Goal: Task Accomplishment & Management: Complete application form

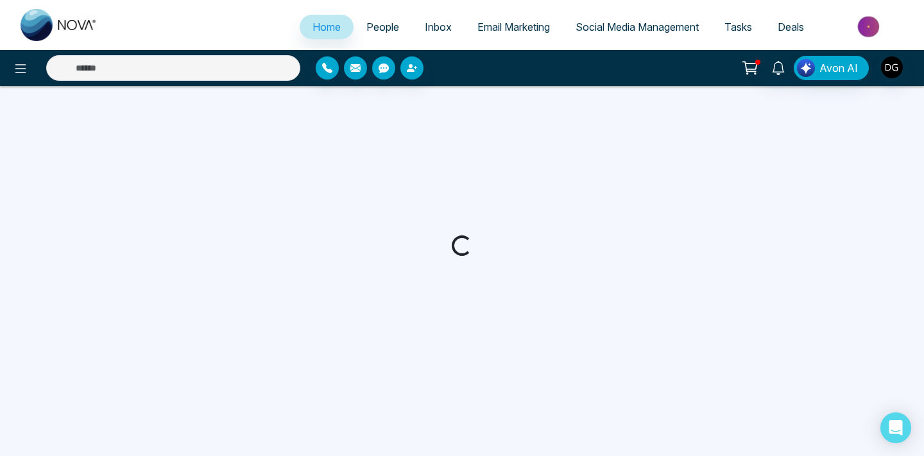
select select "*"
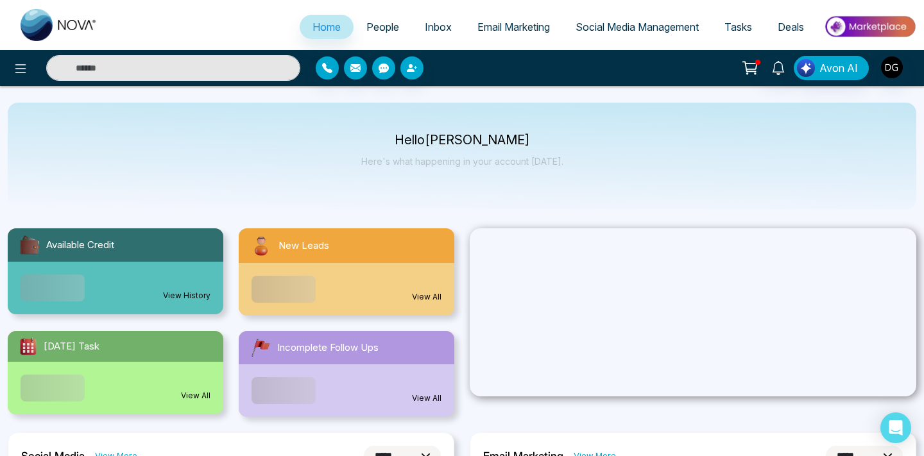
click at [375, 26] on span "People" at bounding box center [382, 27] width 33 height 13
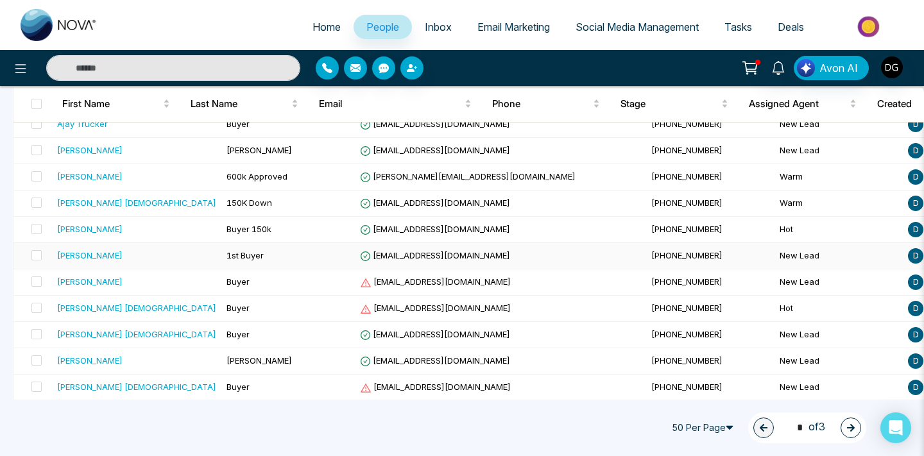
scroll to position [987, 0]
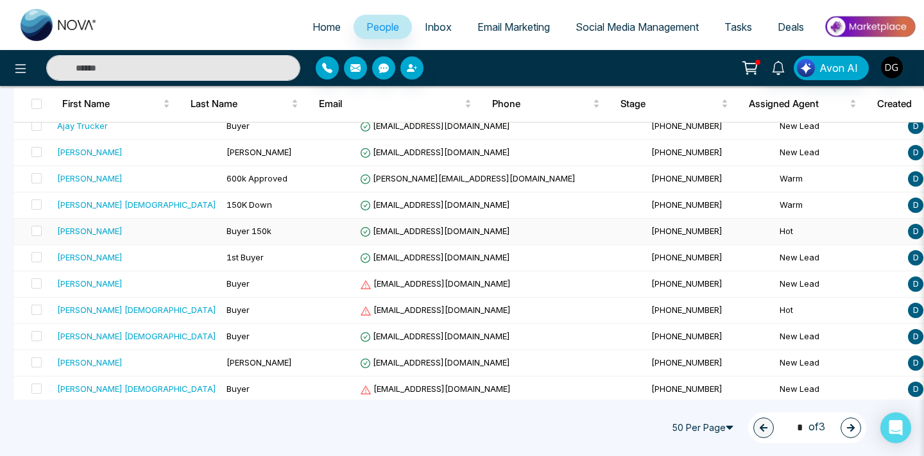
click at [176, 227] on td "[PERSON_NAME]" at bounding box center [136, 232] width 169 height 26
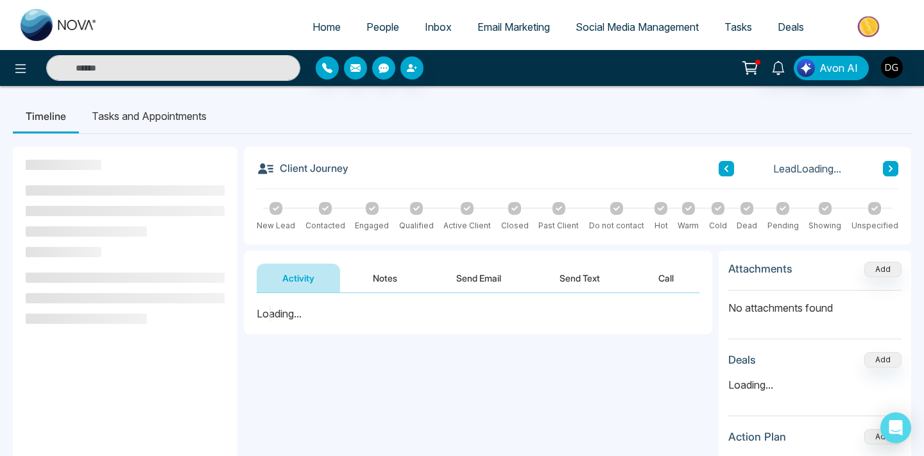
scroll to position [12, 0]
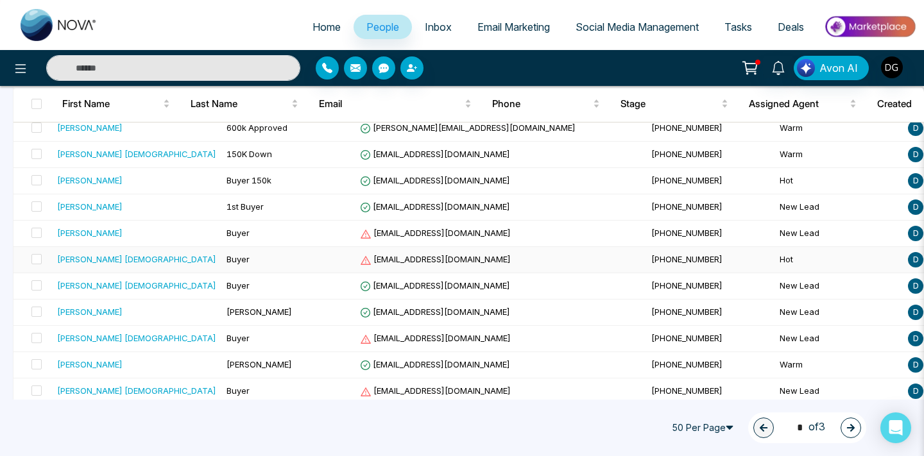
scroll to position [1057, 0]
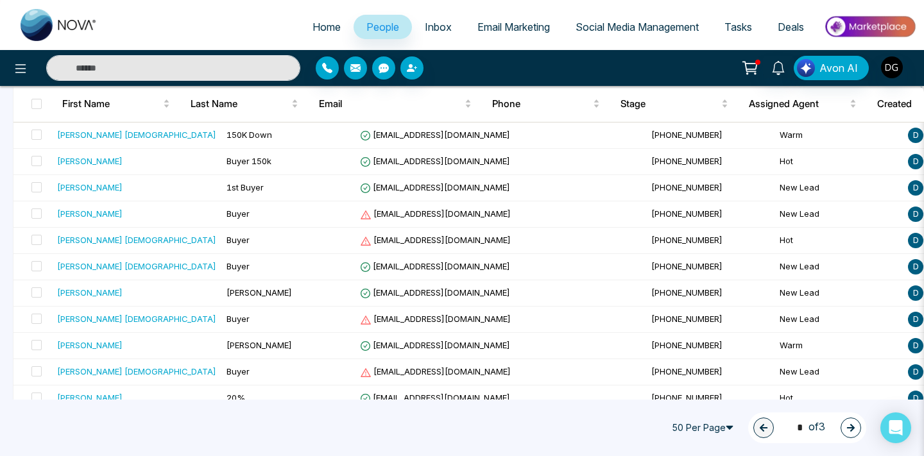
click at [856, 432] on button "button" at bounding box center [850, 428] width 21 height 21
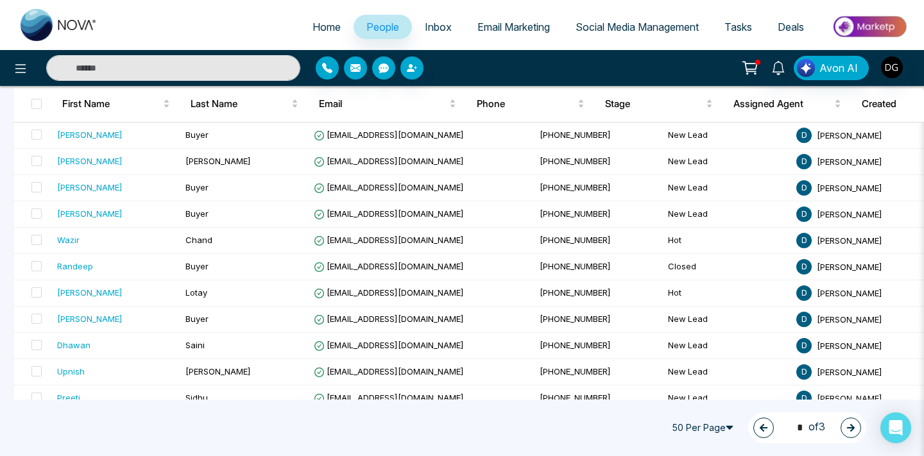
click at [847, 427] on icon "button" at bounding box center [851, 428] width 8 height 8
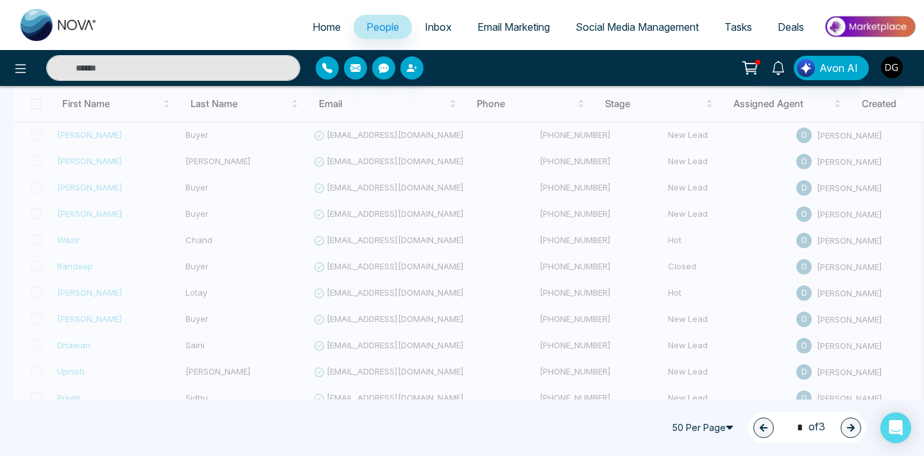
type input "*"
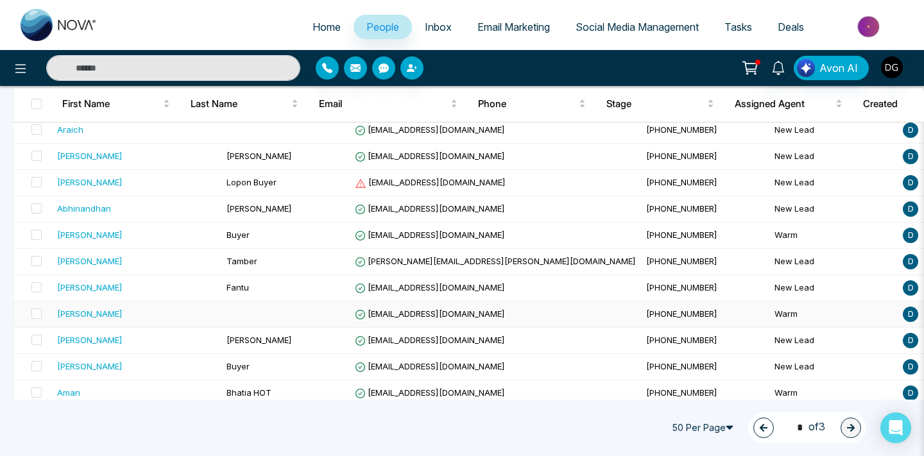
scroll to position [18, 0]
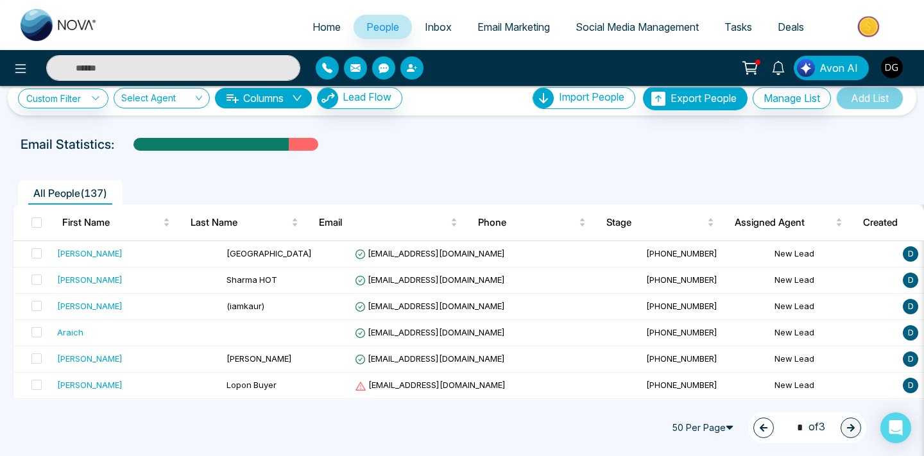
click at [418, 69] on button "button" at bounding box center [411, 67] width 23 height 23
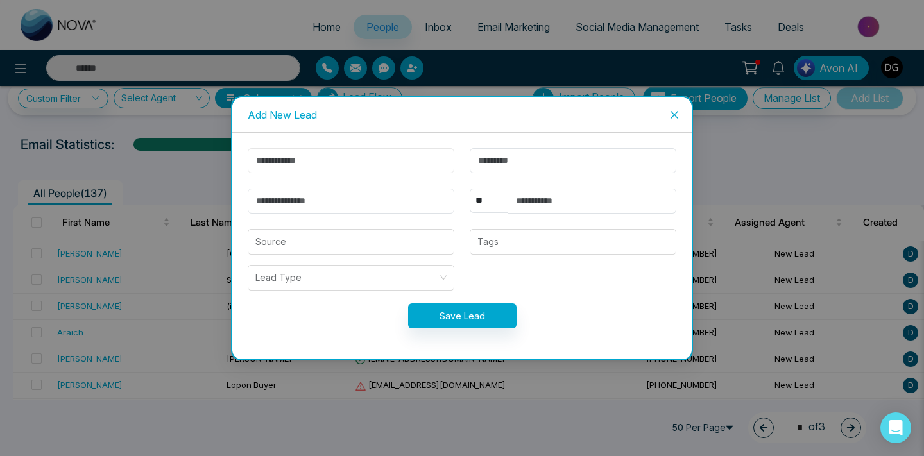
click at [320, 156] on input "text" at bounding box center [351, 160] width 207 height 25
type input "*****"
click at [500, 167] on input "text" at bounding box center [572, 160] width 207 height 25
type input "*****"
click at [512, 210] on input "text" at bounding box center [592, 201] width 168 height 25
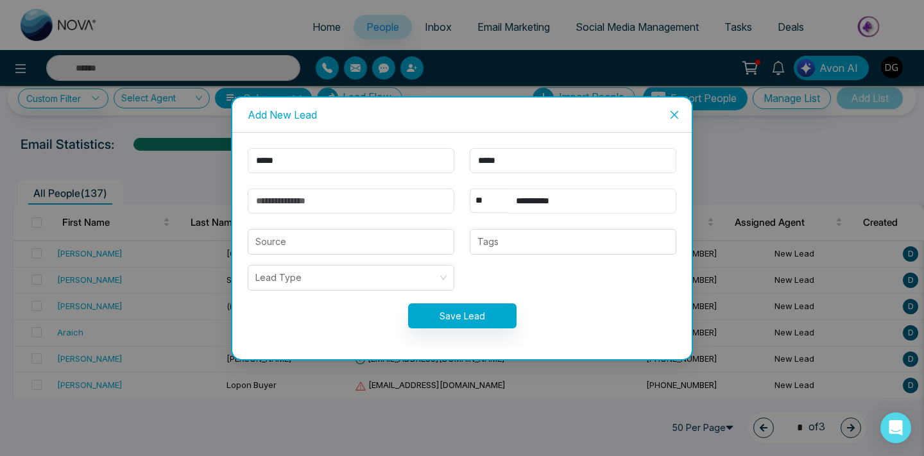
type input "**********"
click at [401, 191] on input "email" at bounding box center [351, 201] width 207 height 25
type input "**********"
click at [387, 244] on input "search" at bounding box center [350, 242] width 191 height 24
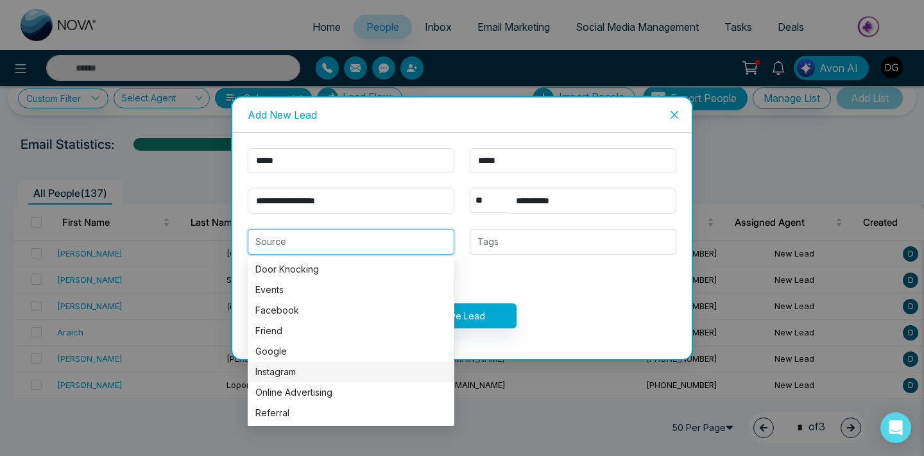
click at [314, 378] on div "Instagram" at bounding box center [350, 372] width 191 height 14
type input "*********"
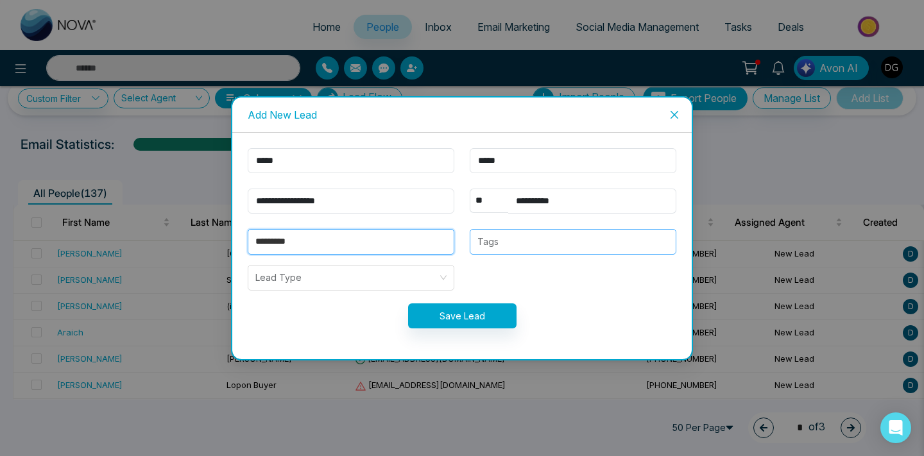
click at [498, 243] on div at bounding box center [572, 241] width 199 height 15
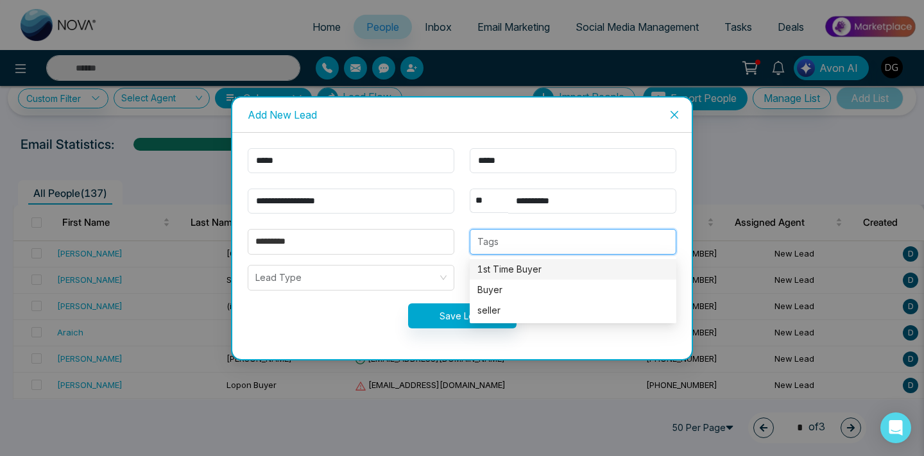
click at [509, 267] on div "1st Time Buyer" at bounding box center [572, 269] width 191 height 14
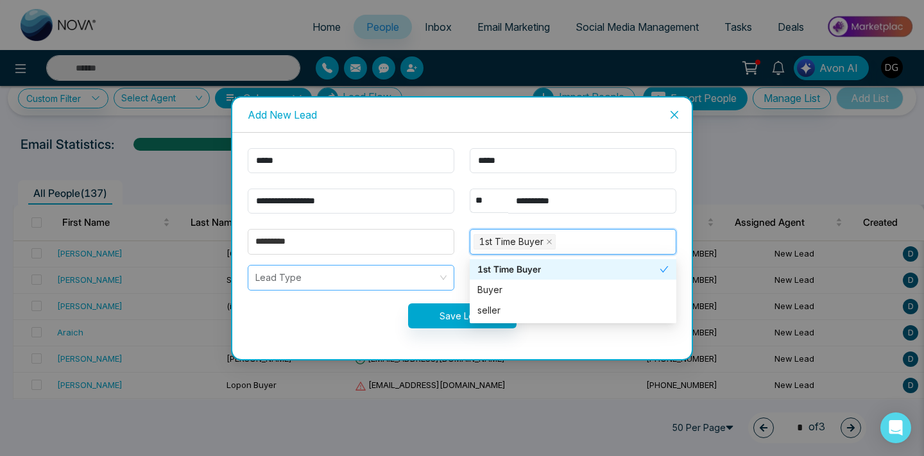
click at [326, 273] on input "search" at bounding box center [346, 278] width 182 height 24
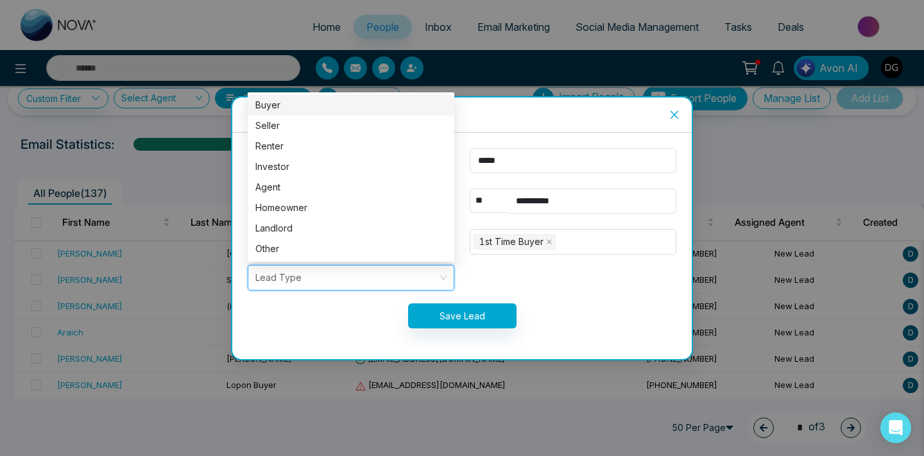
click at [322, 108] on div "Buyer" at bounding box center [350, 105] width 191 height 14
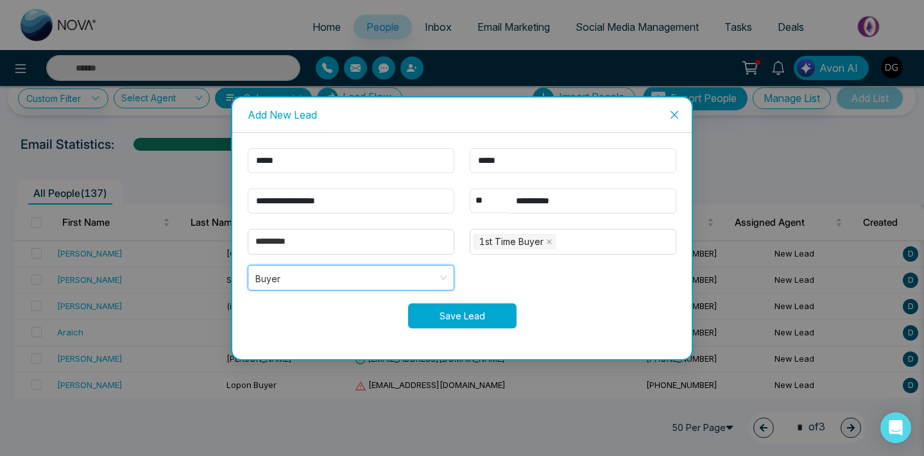
click at [439, 307] on button "Save Lead" at bounding box center [462, 315] width 108 height 25
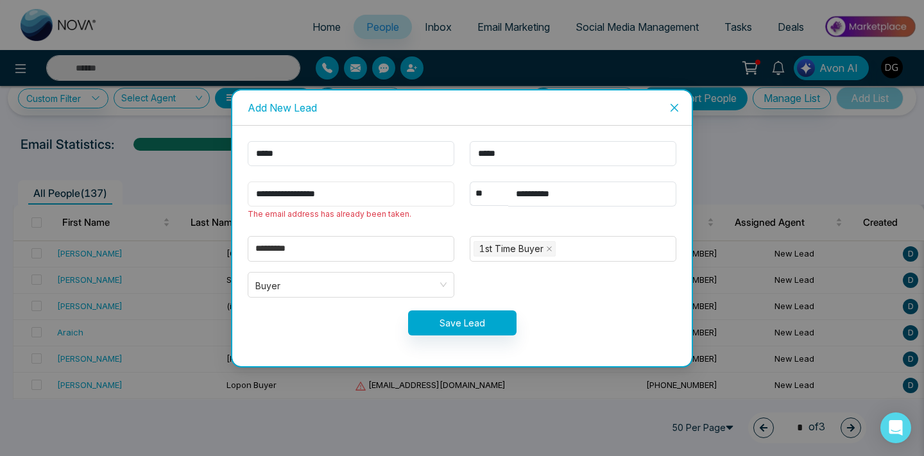
click at [368, 191] on input "**********" at bounding box center [351, 194] width 207 height 25
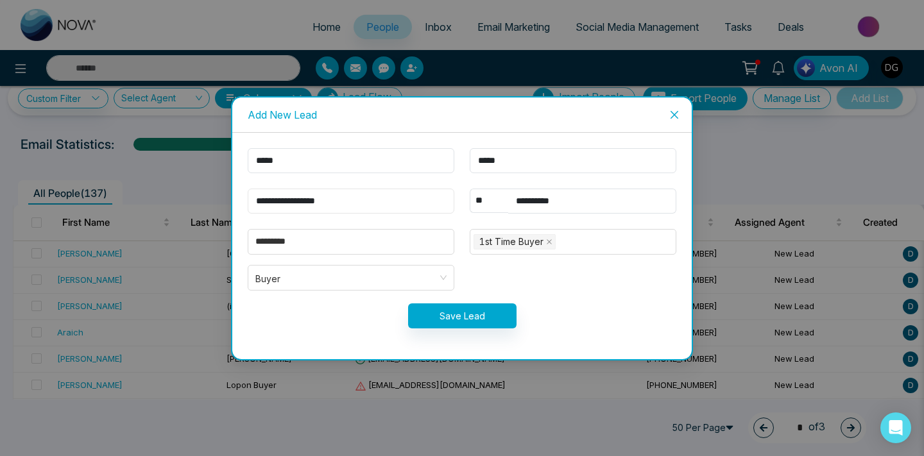
type input "**********"
click at [480, 325] on button "Save Lead" at bounding box center [462, 315] width 108 height 25
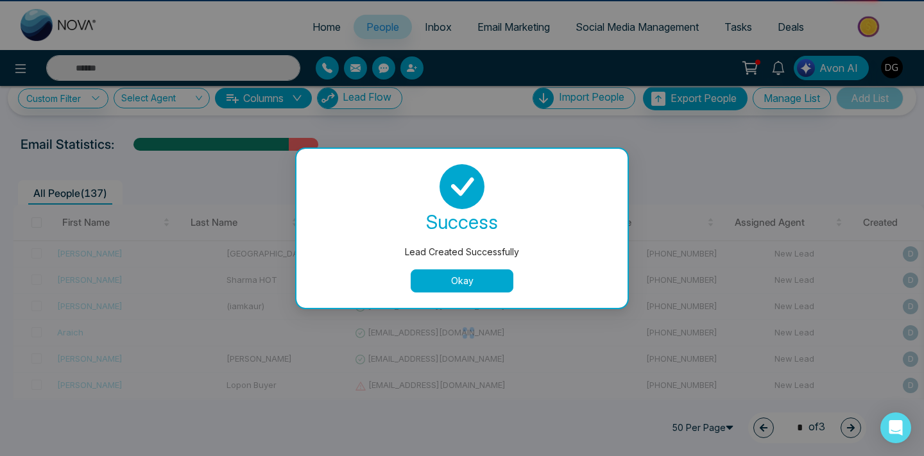
scroll to position [0, 0]
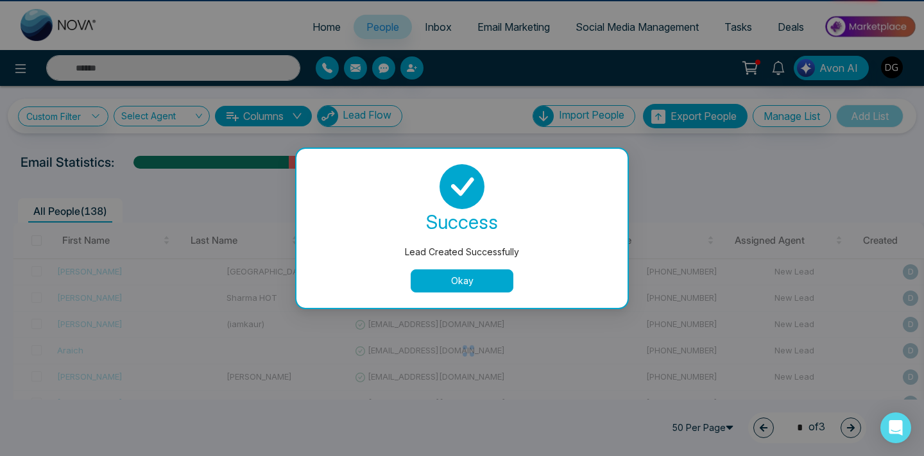
type input "*"
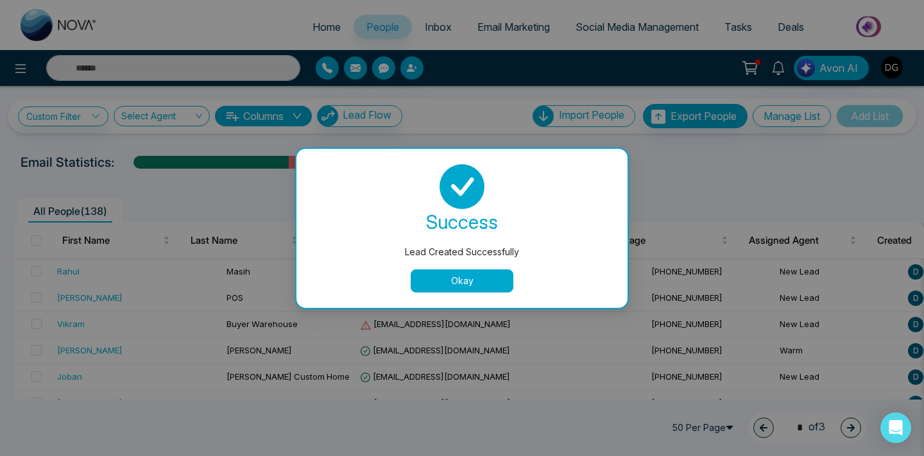
click at [484, 278] on button "Okay" at bounding box center [461, 280] width 103 height 23
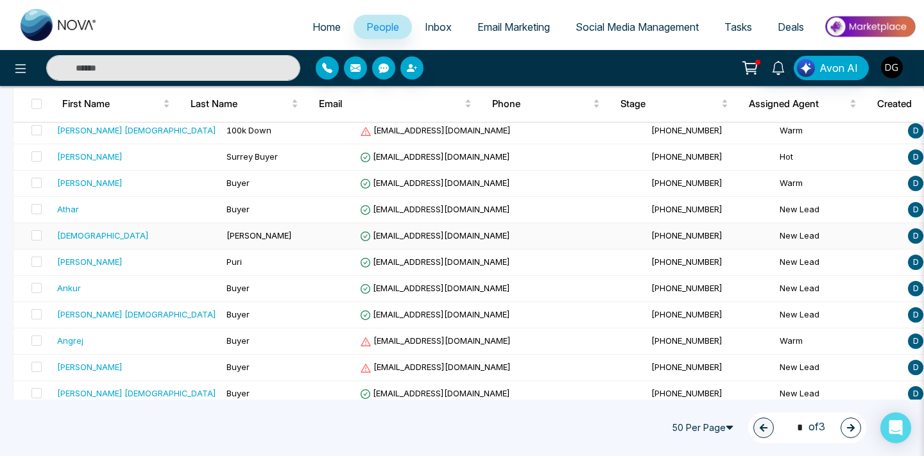
scroll to position [719, 0]
click at [226, 158] on span "Surrey Buyer" at bounding box center [251, 157] width 51 height 10
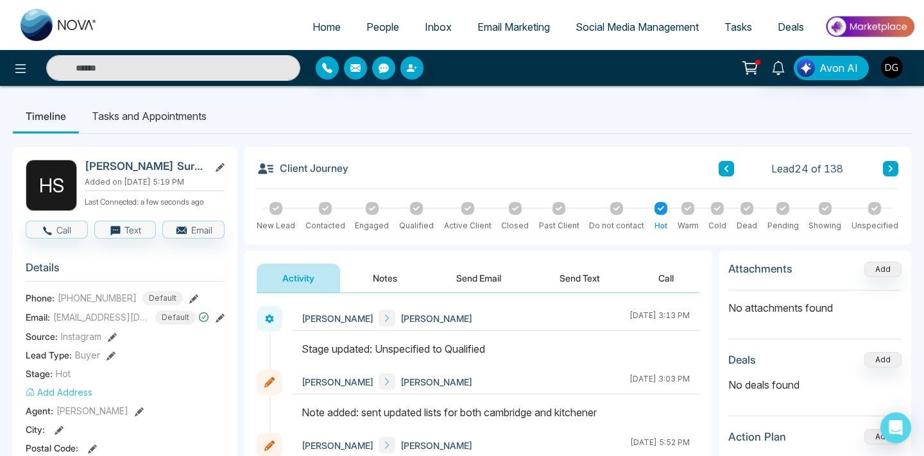
click at [685, 209] on icon at bounding box center [687, 208] width 6 height 6
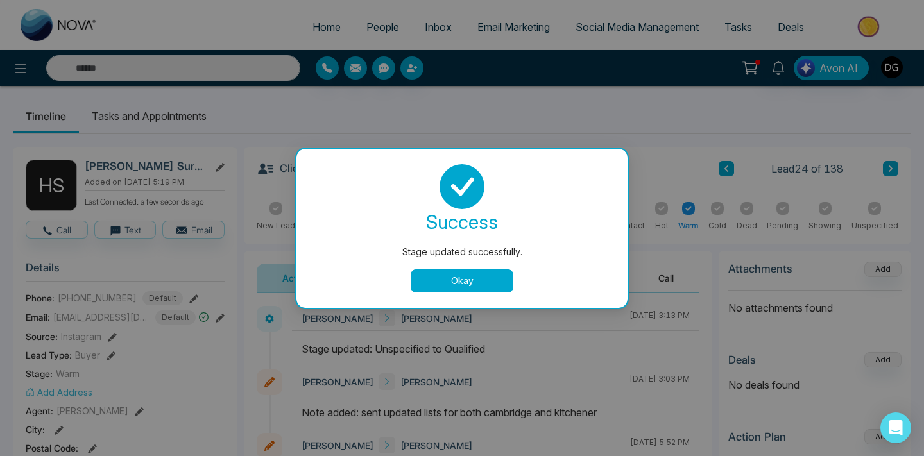
click at [429, 286] on button "Okay" at bounding box center [461, 280] width 103 height 23
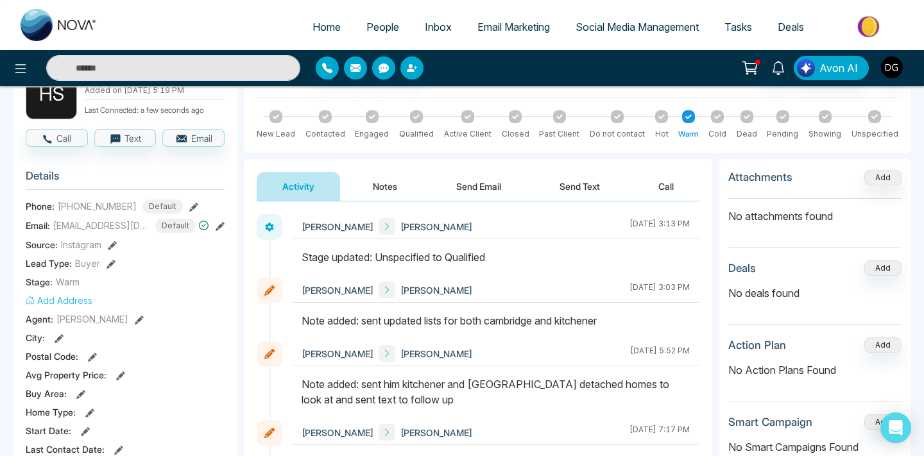
scroll to position [108, 0]
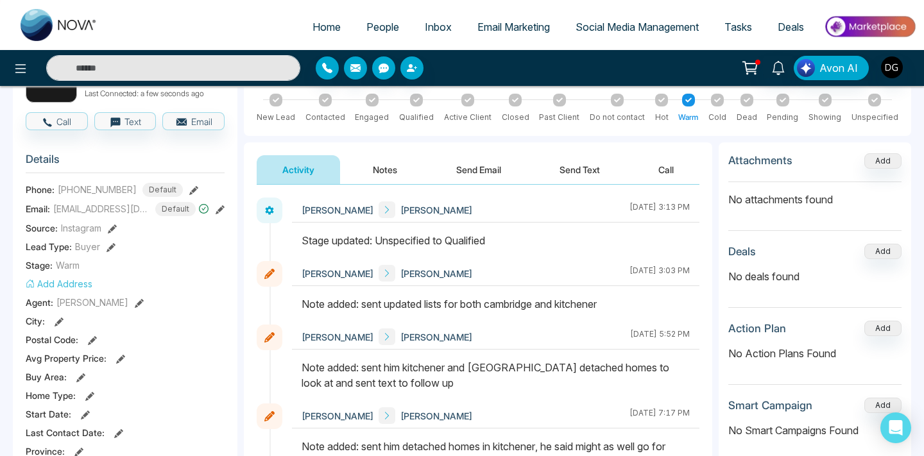
click at [395, 154] on div "Activity Notes Send Email Send Text Call" at bounding box center [478, 163] width 468 height 42
click at [389, 163] on button "Notes" at bounding box center [385, 169] width 76 height 29
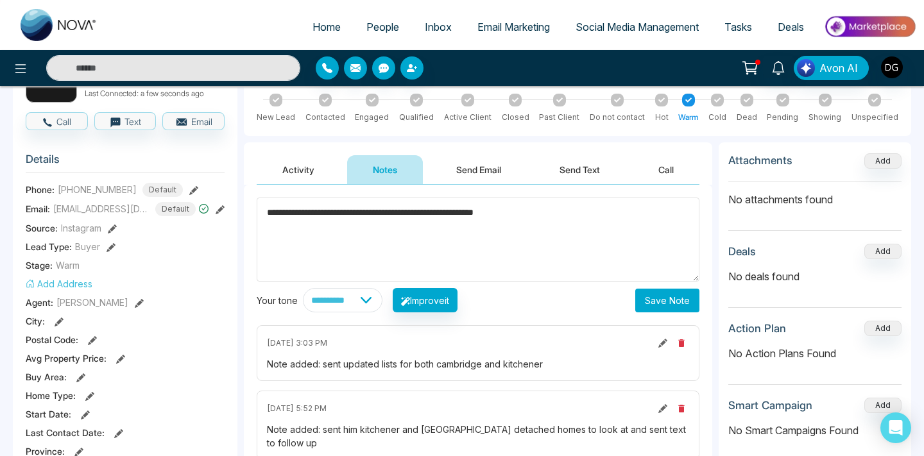
type textarea "**********"
click at [684, 289] on button "Save Note" at bounding box center [667, 301] width 64 height 24
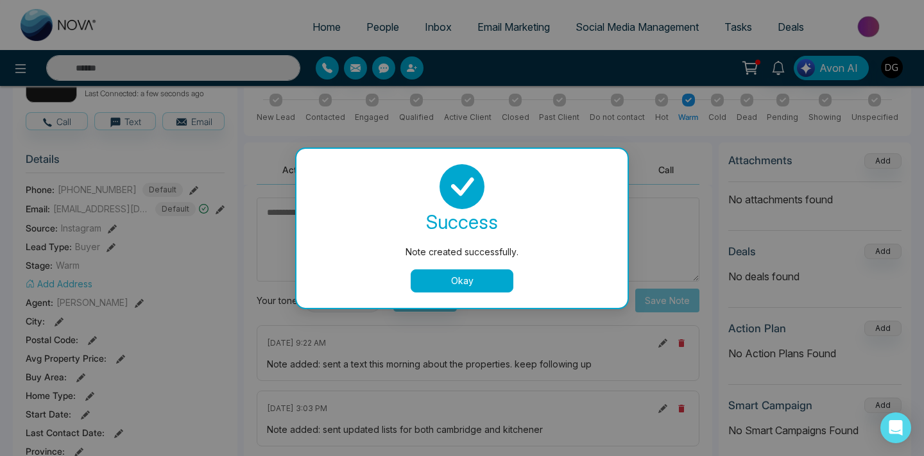
click at [456, 271] on button "Okay" at bounding box center [461, 280] width 103 height 23
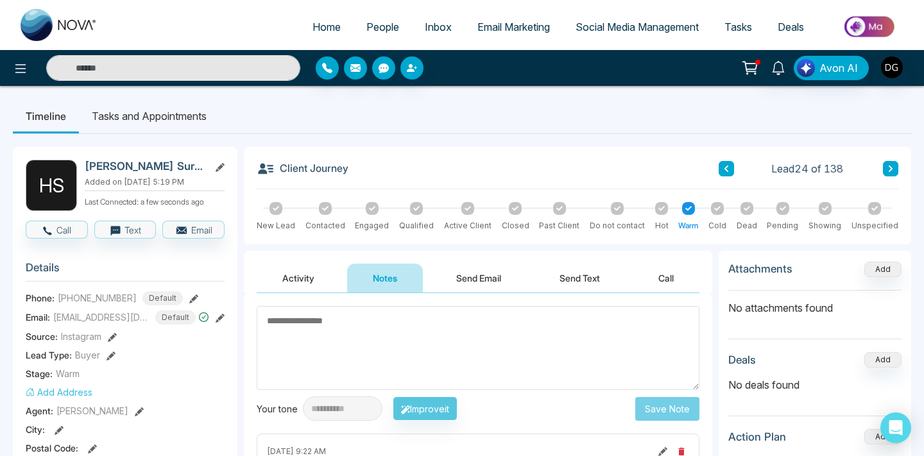
click at [381, 33] on link "People" at bounding box center [382, 27] width 58 height 24
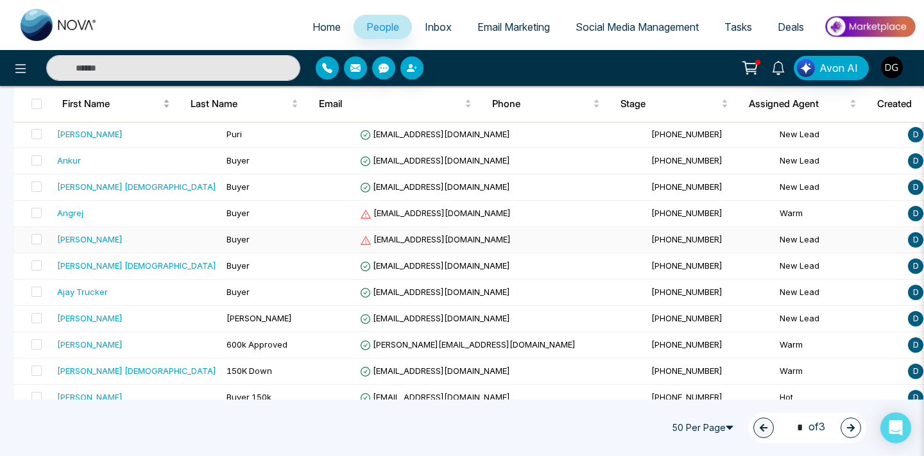
scroll to position [1174, 0]
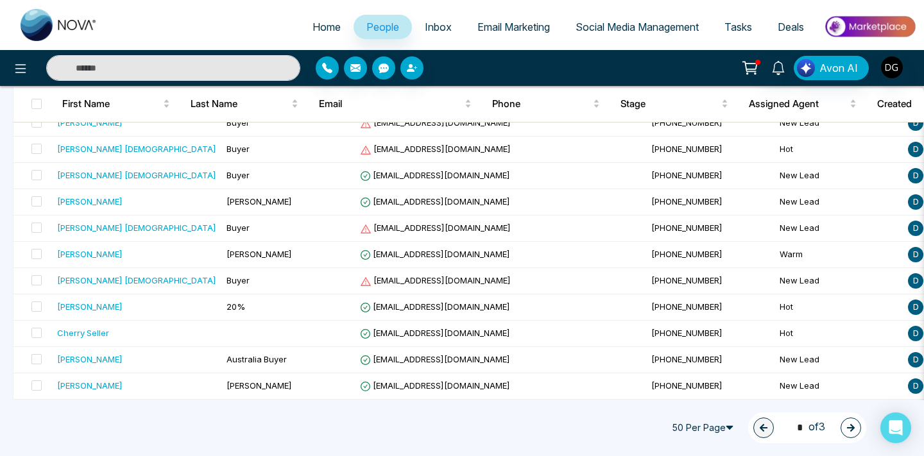
click at [842, 423] on button "button" at bounding box center [850, 428] width 21 height 21
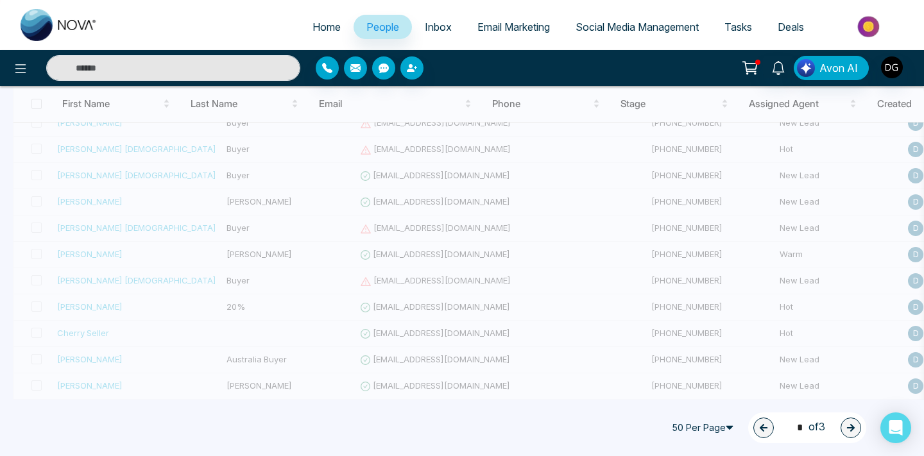
type input "*"
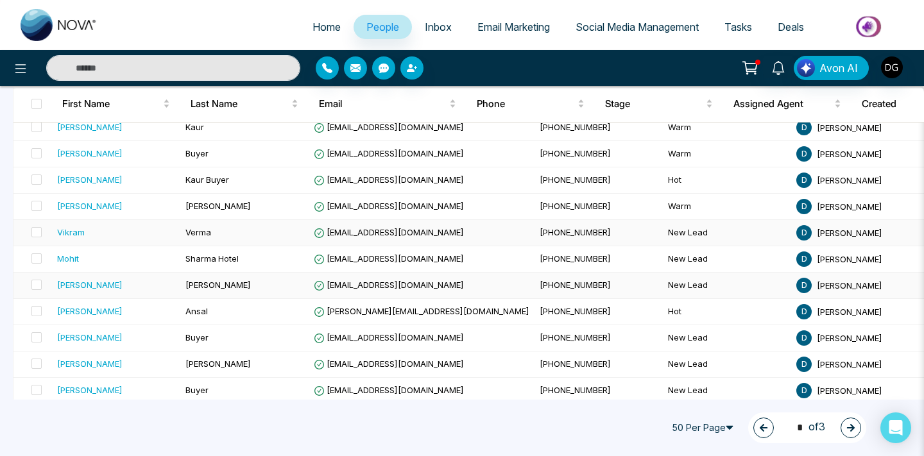
scroll to position [880, 0]
click at [124, 211] on div "[PERSON_NAME]" at bounding box center [116, 206] width 118 height 13
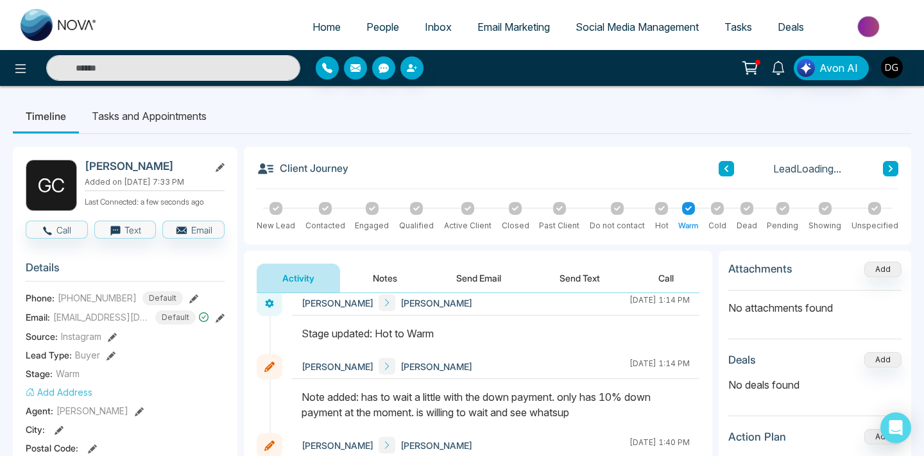
scroll to position [19, 0]
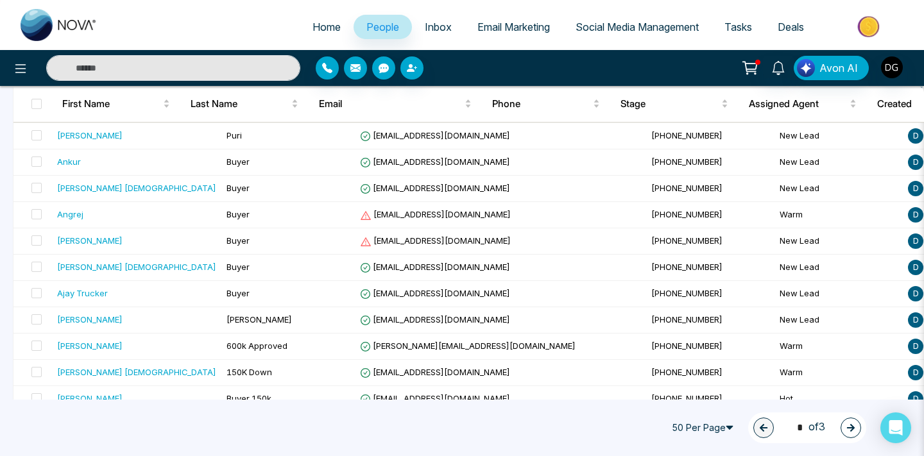
scroll to position [1174, 0]
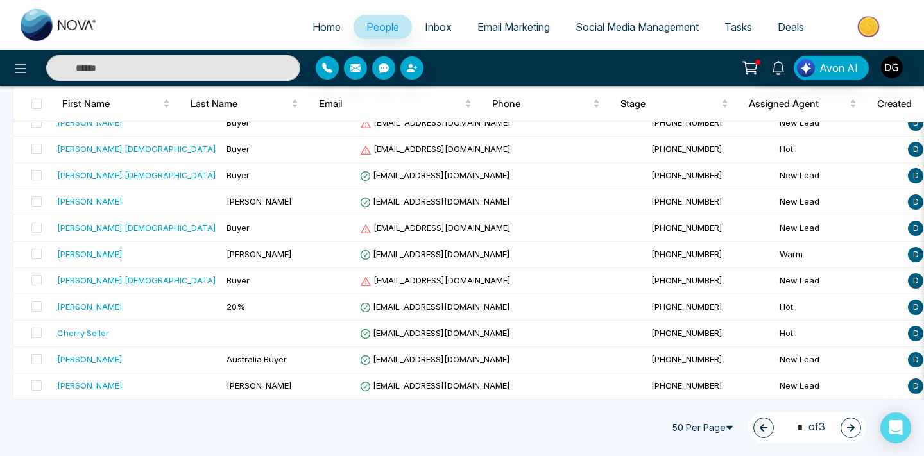
click at [847, 427] on icon "button" at bounding box center [850, 427] width 9 height 9
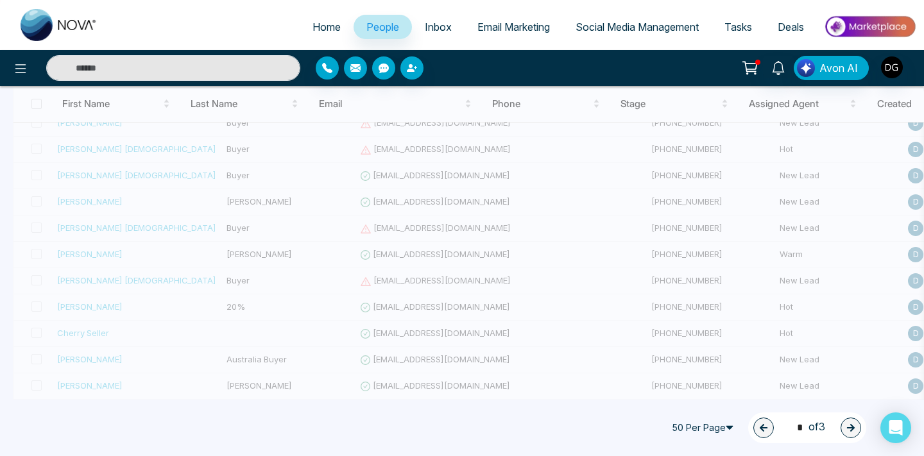
type input "*"
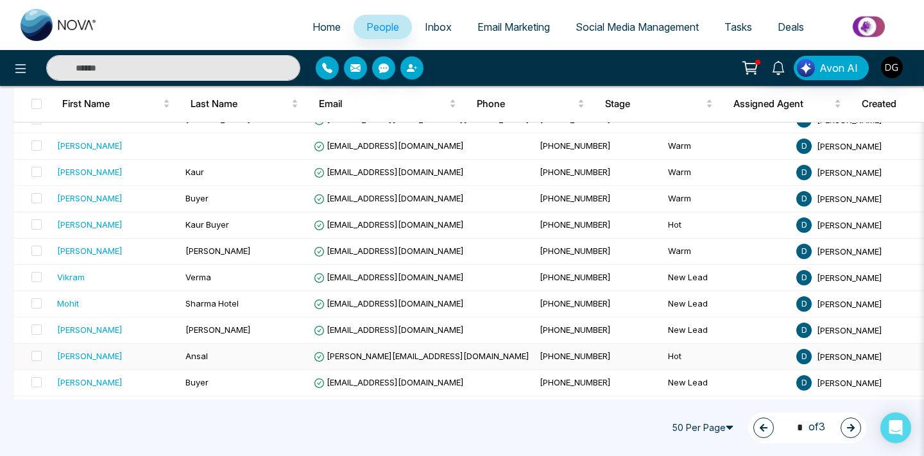
scroll to position [834, 0]
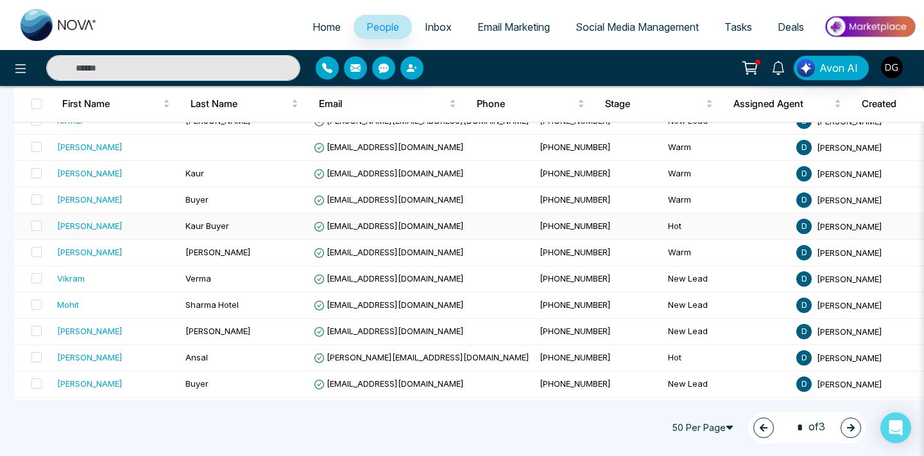
click at [192, 232] on td "Kaur Buyer" at bounding box center [244, 227] width 128 height 26
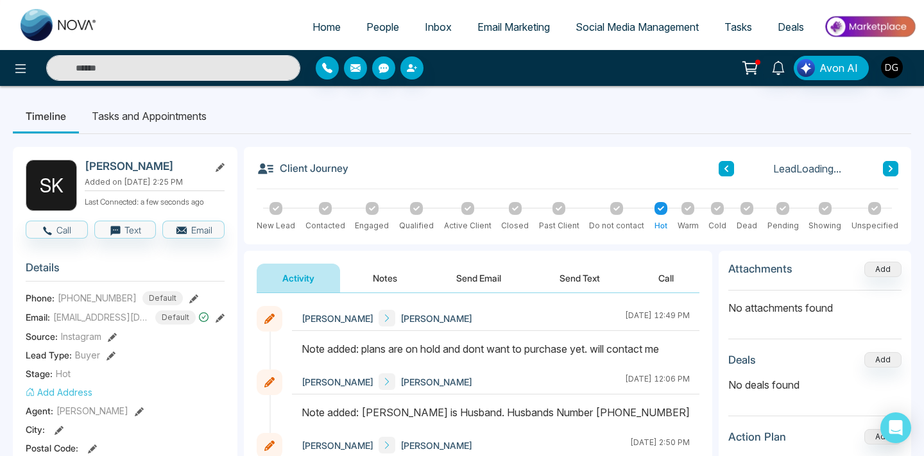
click at [393, 266] on button "Notes" at bounding box center [385, 278] width 76 height 29
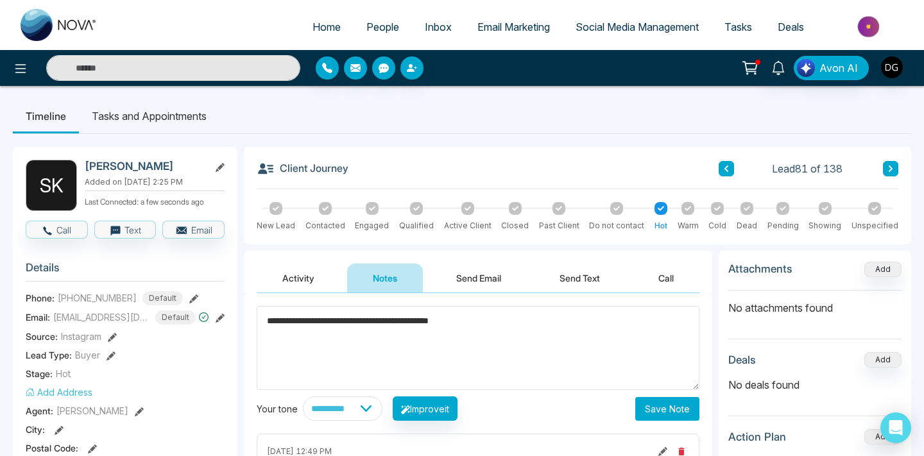
type textarea "**********"
click at [652, 413] on button "Save Note" at bounding box center [667, 409] width 64 height 24
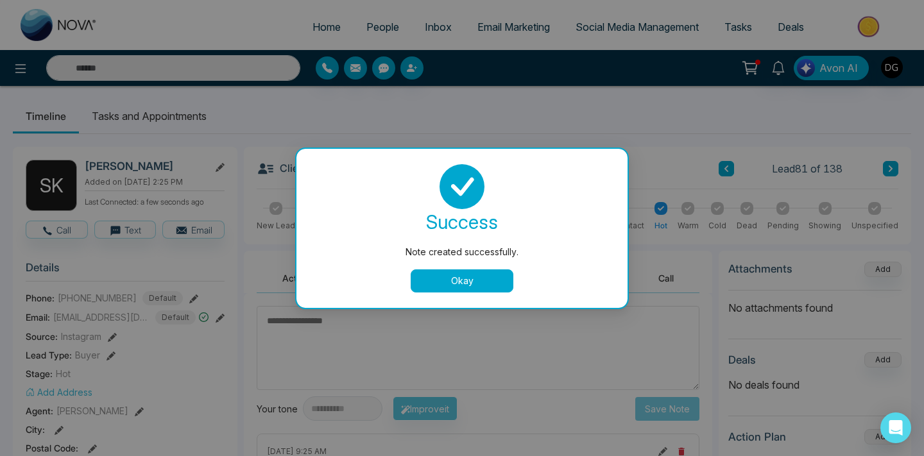
click at [440, 269] on button "Okay" at bounding box center [461, 280] width 103 height 23
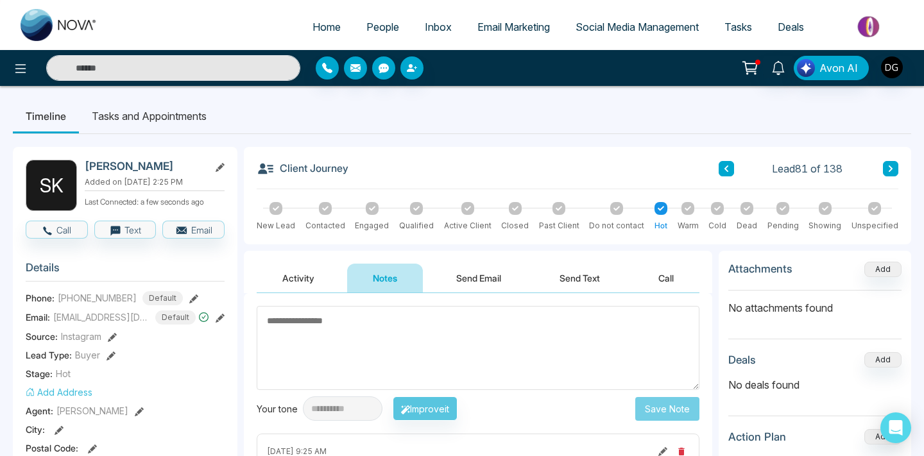
click at [373, 21] on span "People" at bounding box center [382, 27] width 33 height 13
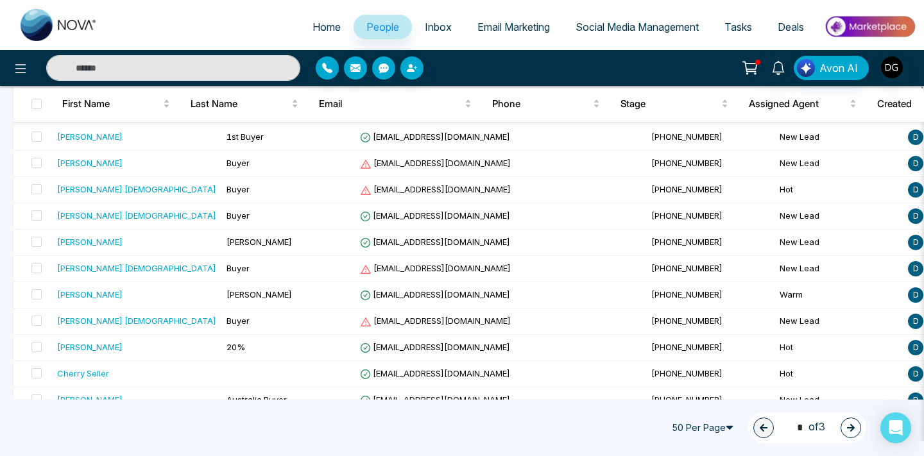
scroll to position [1174, 0]
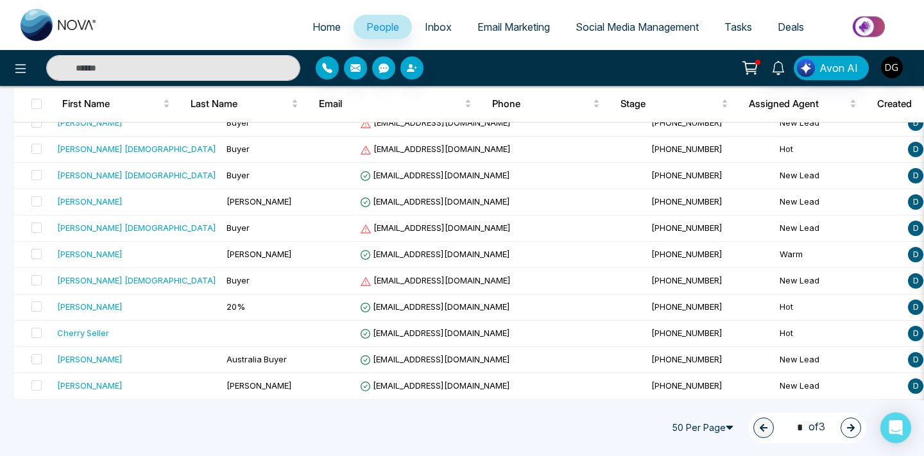
click at [846, 431] on icon "button" at bounding box center [850, 427] width 9 height 9
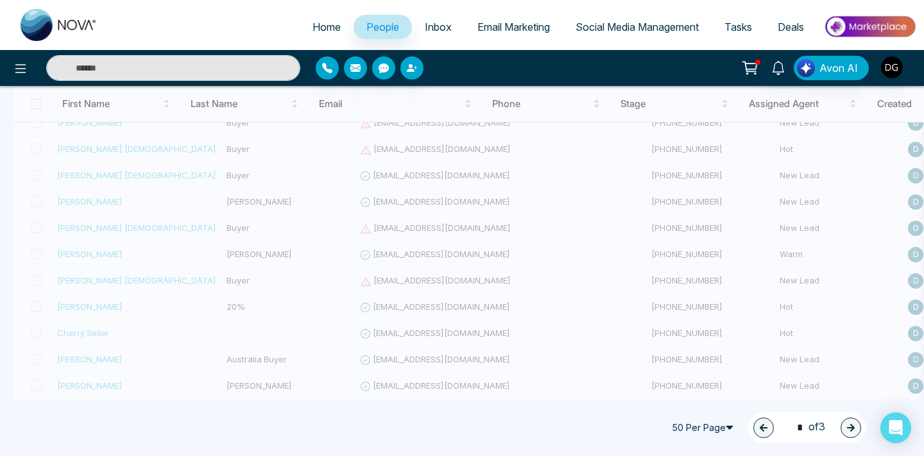
type input "*"
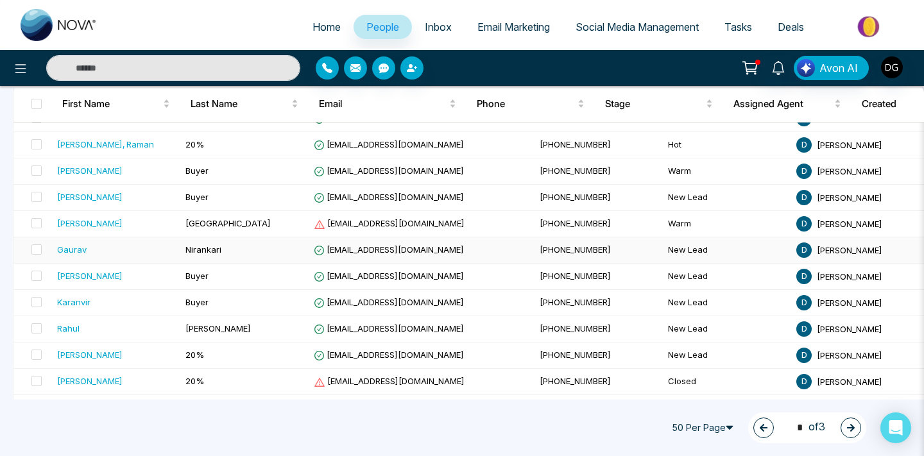
scroll to position [150, 0]
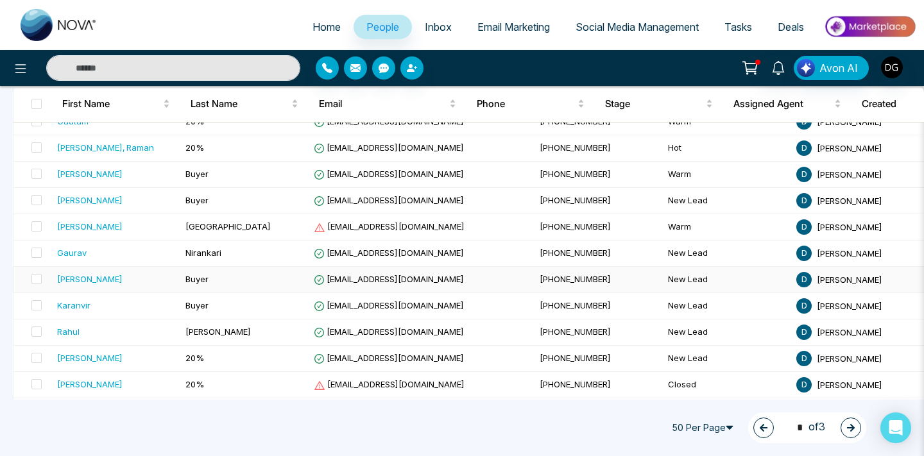
click at [119, 283] on div "[PERSON_NAME]" at bounding box center [116, 279] width 118 height 13
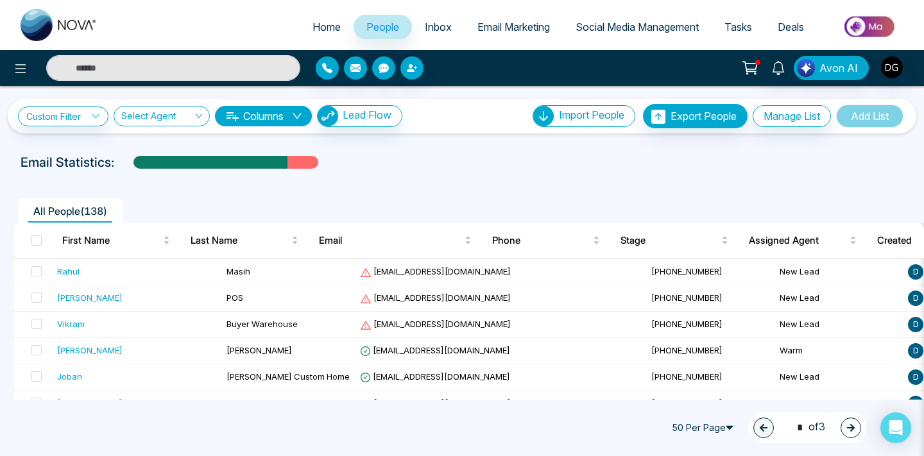
click at [850, 434] on button "button" at bounding box center [850, 428] width 21 height 21
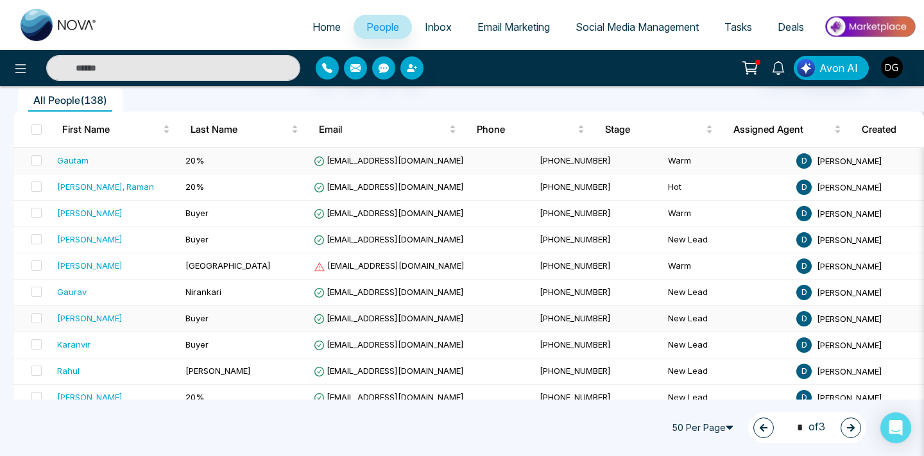
scroll to position [98, 0]
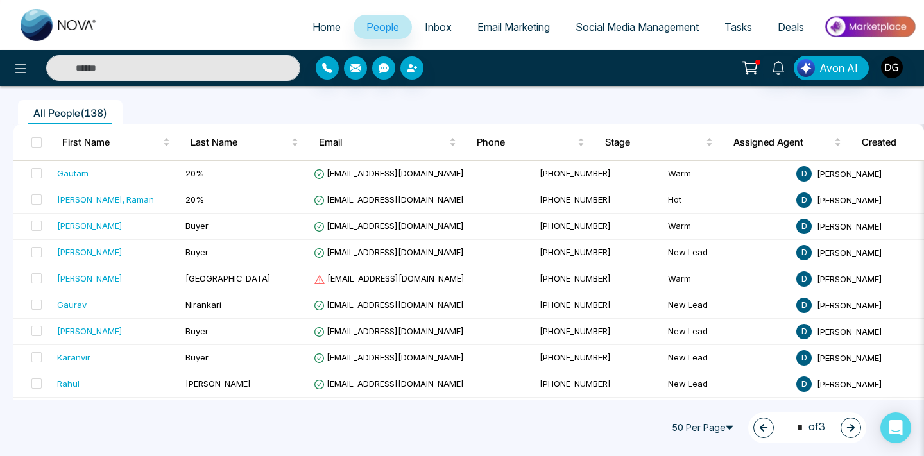
click at [850, 428] on icon "button" at bounding box center [850, 427] width 9 height 9
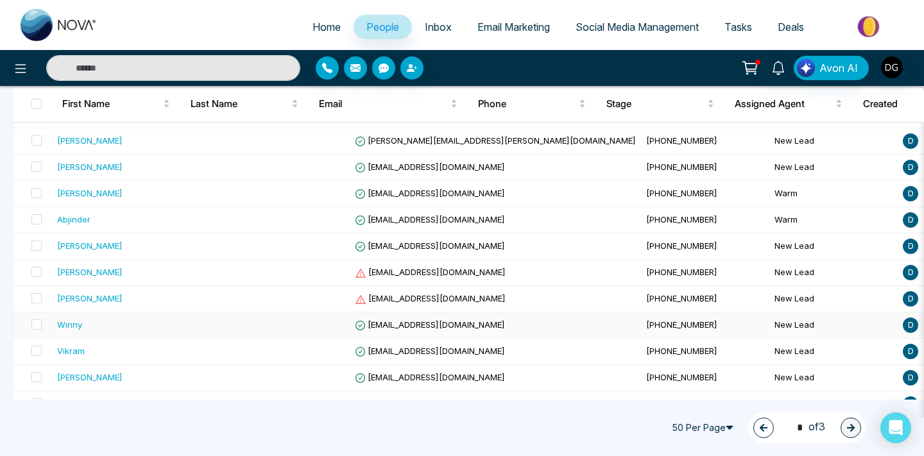
scroll to position [859, 0]
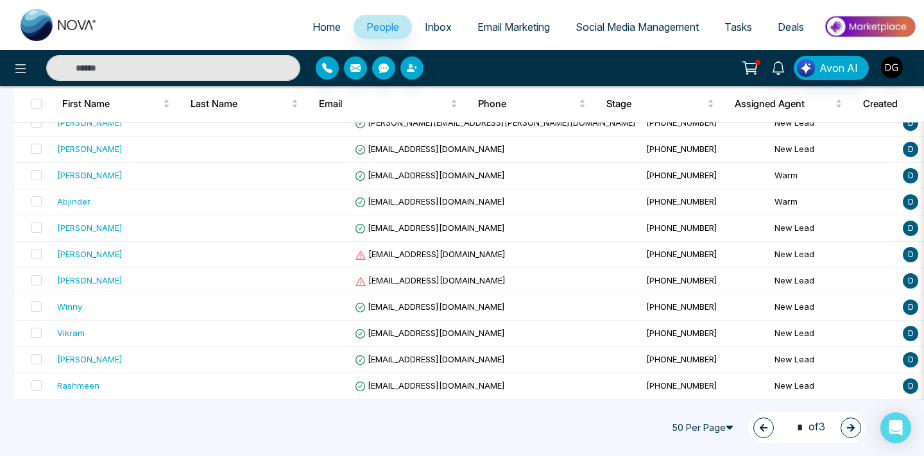
click at [759, 423] on icon "button" at bounding box center [763, 427] width 9 height 9
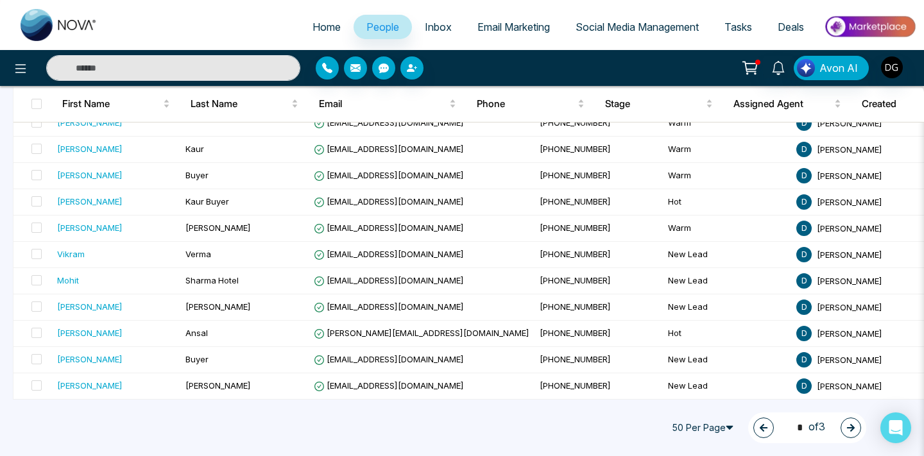
click at [759, 425] on icon "button" at bounding box center [763, 428] width 8 height 8
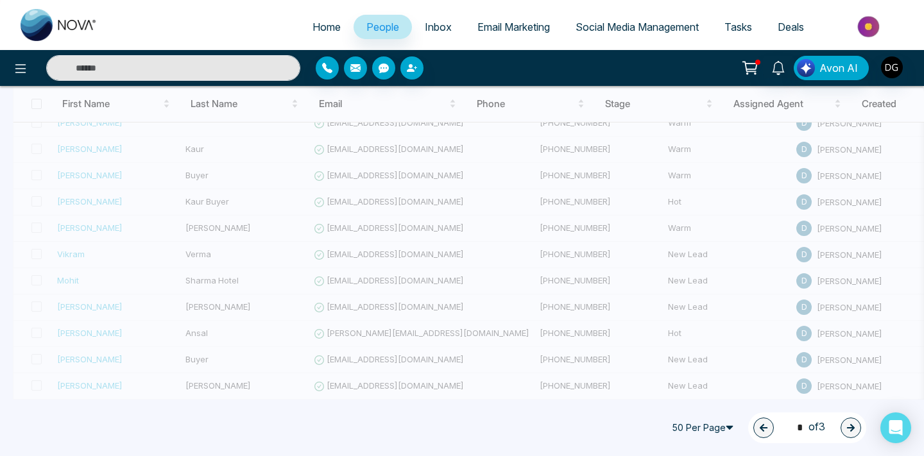
type input "*"
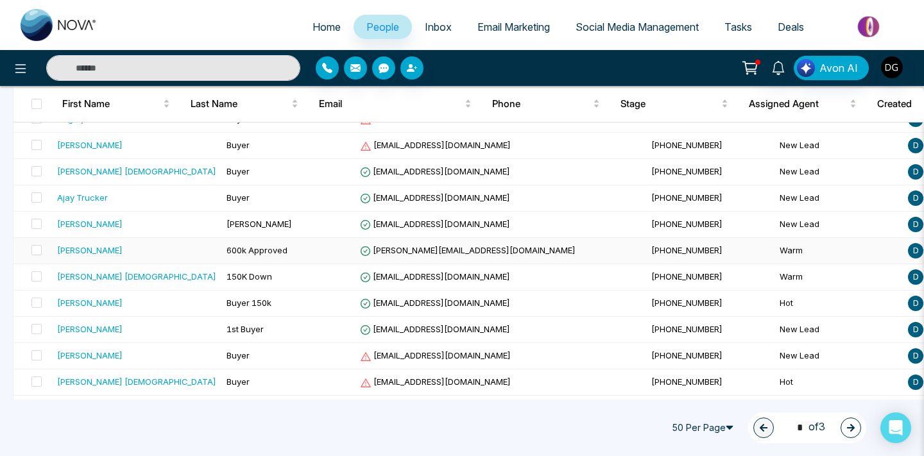
scroll to position [934, 0]
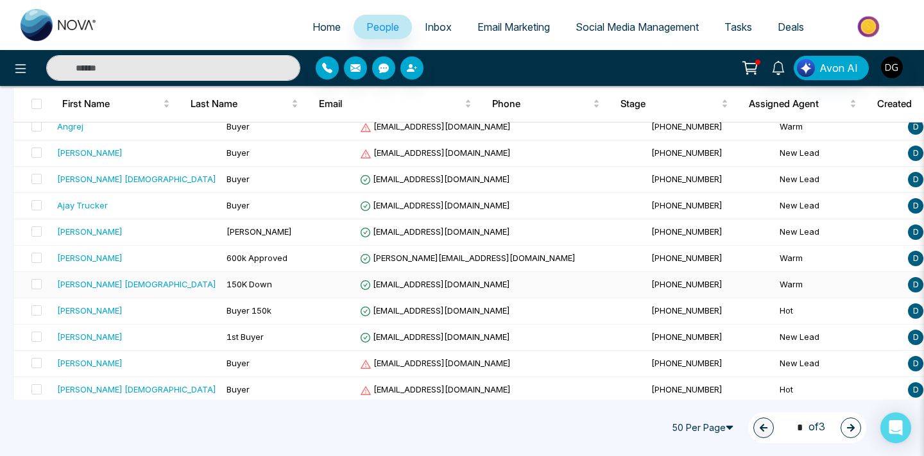
click at [234, 284] on td "150K Down" at bounding box center [287, 285] width 133 height 26
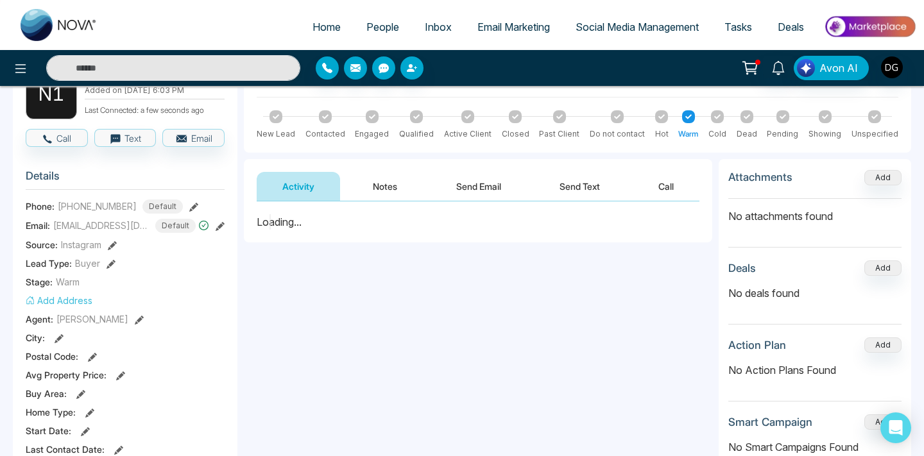
scroll to position [106, 0]
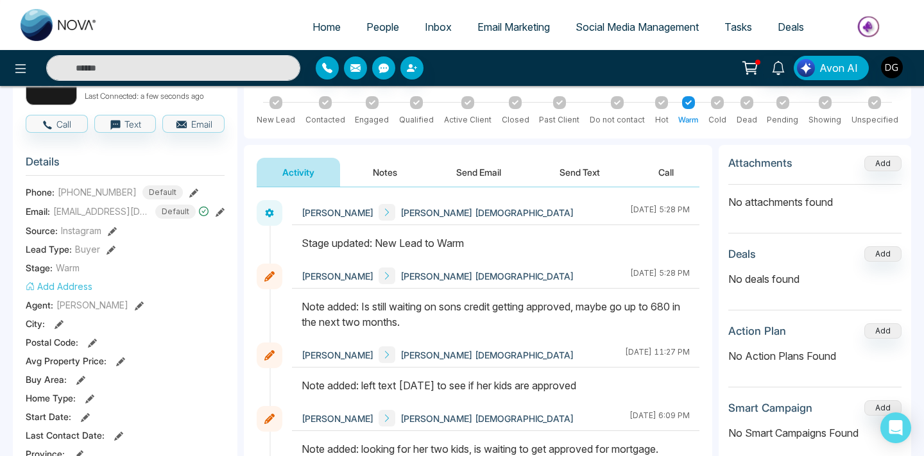
click at [387, 170] on button "Notes" at bounding box center [385, 172] width 76 height 29
